Goal: Check status

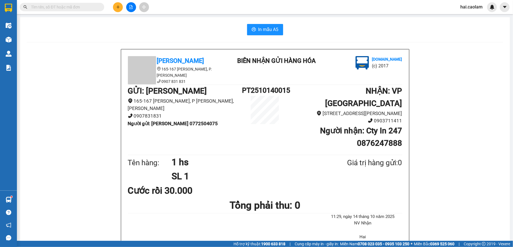
click at [63, 8] on input "text" at bounding box center [64, 7] width 67 height 6
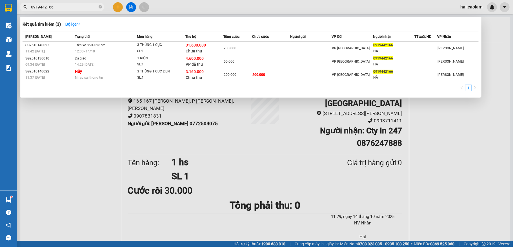
type input "0919442166"
click at [101, 7] on icon "close-circle" at bounding box center [100, 6] width 3 height 3
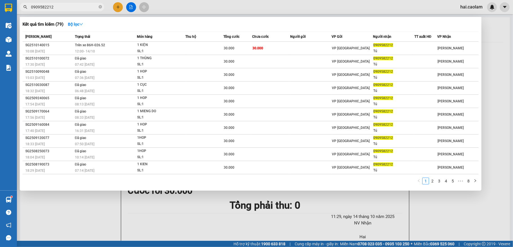
click at [64, 5] on input "0909582212" at bounding box center [64, 7] width 67 height 6
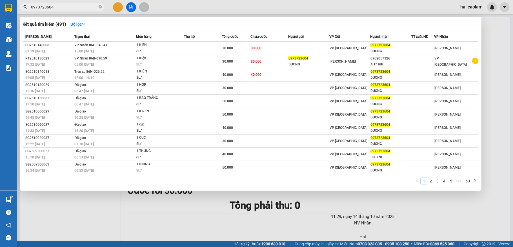
click at [63, 8] on input "0973723604" at bounding box center [64, 7] width 67 height 6
click at [65, 7] on input "0973723604" at bounding box center [64, 7] width 67 height 6
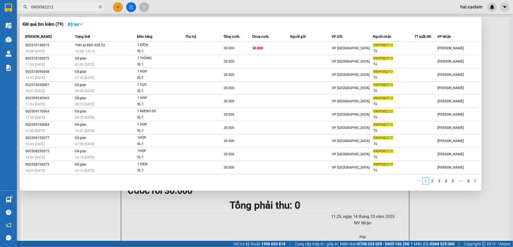
click at [67, 10] on span "0909582212" at bounding box center [62, 7] width 85 height 8
click at [71, 5] on input "0909582212" at bounding box center [64, 7] width 67 height 6
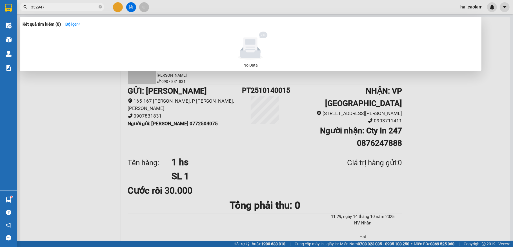
type input "332947"
